Goal: Task Accomplishment & Management: Manage account settings

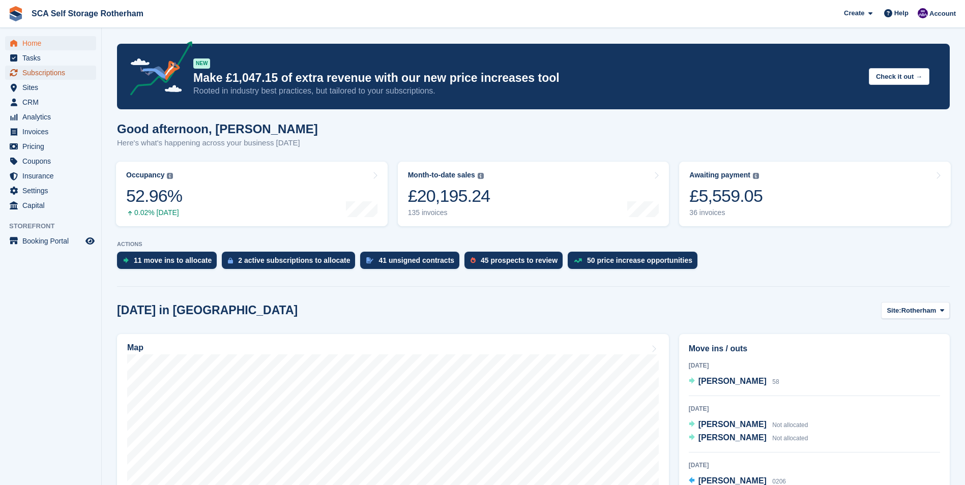
click at [39, 75] on span "Subscriptions" at bounding box center [52, 73] width 61 height 14
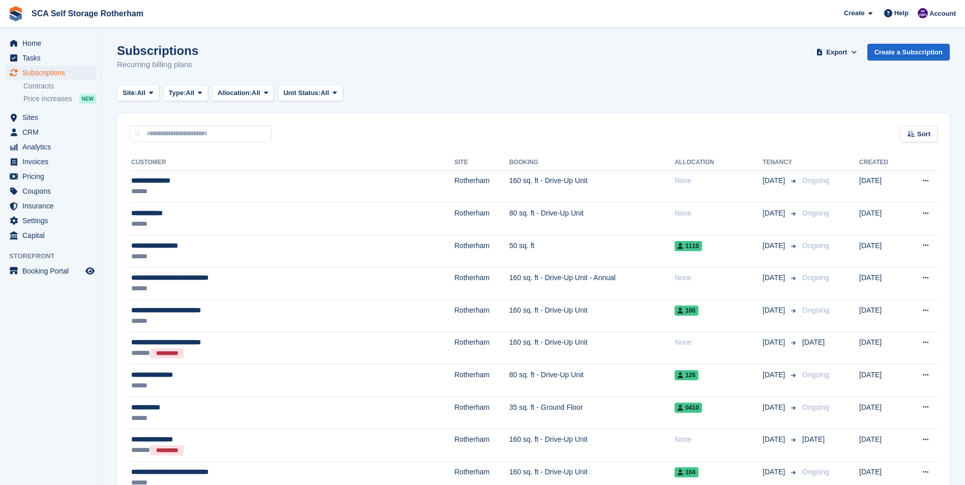
click at [290, 51] on div "Subscriptions Recurring billing plans Export Export Subscriptions Export a CSV …" at bounding box center [533, 63] width 833 height 39
click at [51, 120] on span "Sites" at bounding box center [52, 117] width 61 height 14
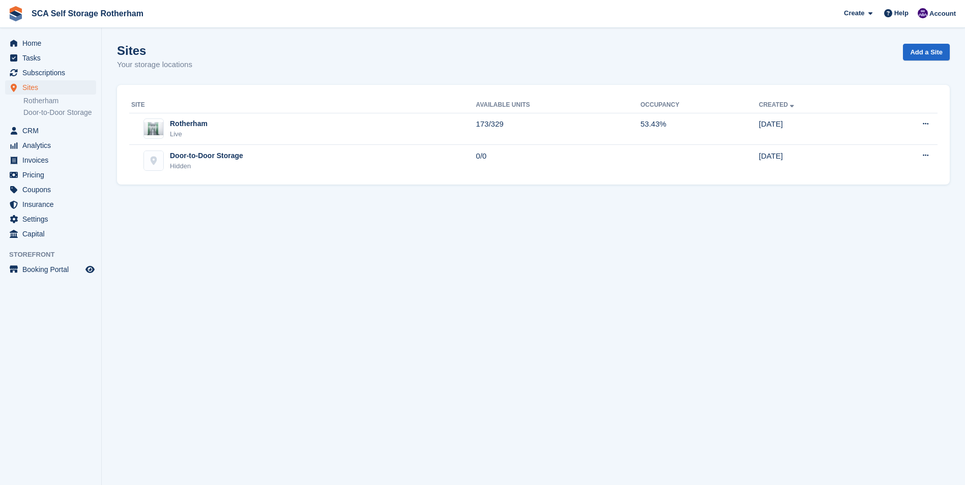
click at [213, 53] on div "Sites Your storage locations Add a Site" at bounding box center [533, 63] width 833 height 39
click at [38, 77] on span "Subscriptions" at bounding box center [52, 73] width 61 height 14
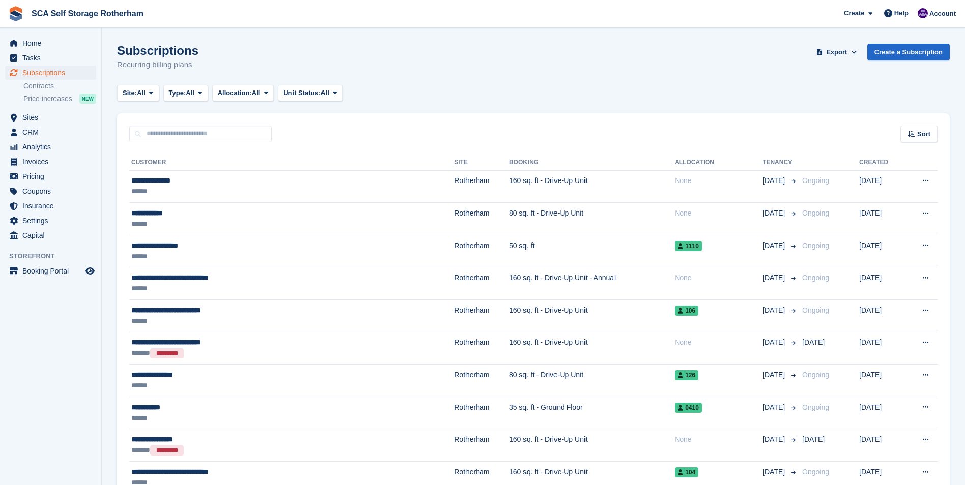
click at [452, 101] on div "Site: All All Rotherham Door-to-Door Storage Type: All All Upcoming Previous Ac…" at bounding box center [533, 93] width 833 height 17
